Goal: Task Accomplishment & Management: Use online tool/utility

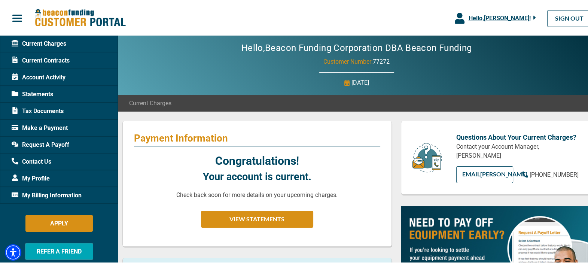
click at [517, 15] on span "Hello, [PERSON_NAME] !" at bounding box center [499, 16] width 62 height 7
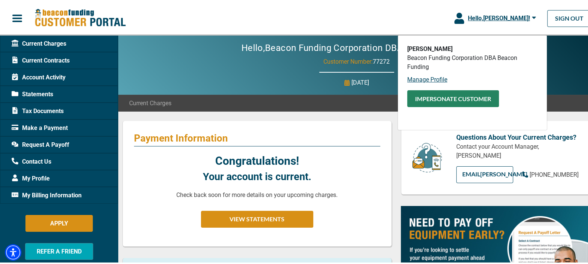
click at [425, 101] on button "Impersonate Customer" at bounding box center [453, 97] width 92 height 17
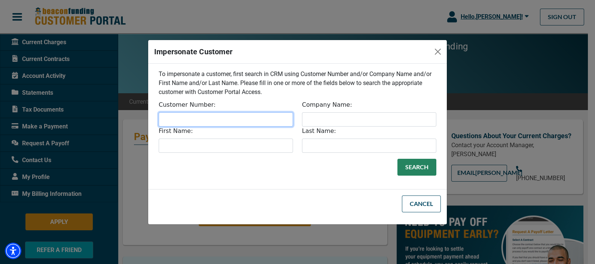
click at [223, 120] on input "Customer Number:" at bounding box center [226, 119] width 134 height 14
paste input "31634"
type input "31634"
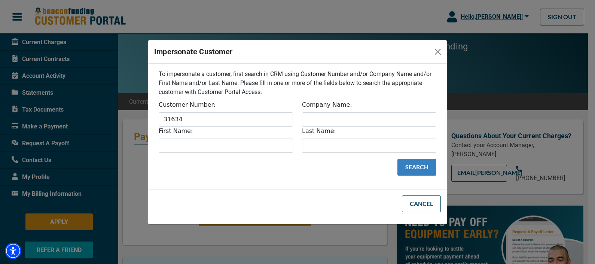
click at [411, 165] on button "Search" at bounding box center [417, 167] width 39 height 17
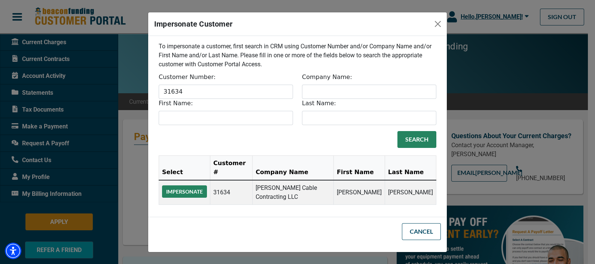
click at [195, 187] on button "Impersonate" at bounding box center [184, 191] width 45 height 12
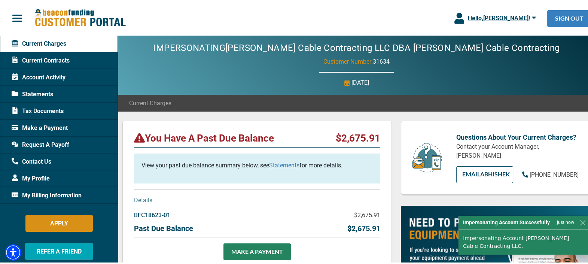
click at [558, 16] on link "SIGN OUT" at bounding box center [569, 17] width 44 height 17
